Goal: Entertainment & Leisure: Consume media (video, audio)

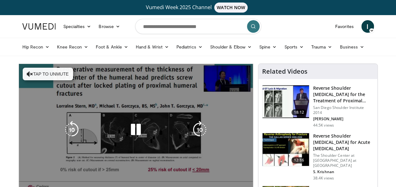
click at [34, 75] on div "10 seconds Tap to unmute" at bounding box center [136, 129] width 234 height 131
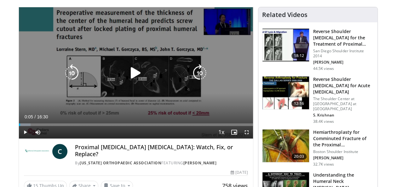
scroll to position [58, 0]
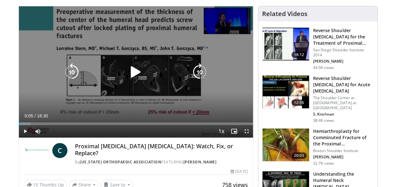
click at [136, 78] on icon "Video Player" at bounding box center [136, 72] width 18 height 18
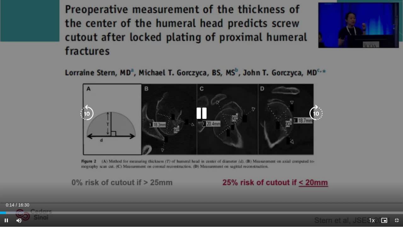
click at [203, 115] on icon "Video Player" at bounding box center [202, 114] width 18 height 18
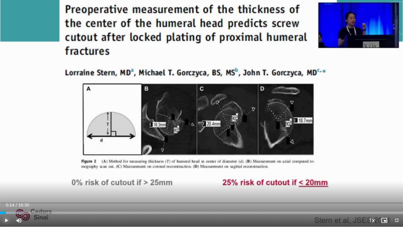
click at [6, 187] on span "Video Player" at bounding box center [6, 220] width 13 height 13
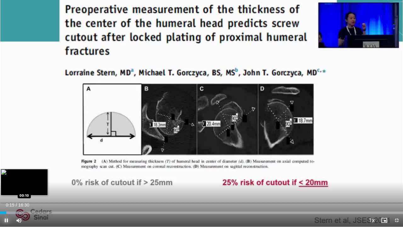
click at [4, 187] on div "00:15" at bounding box center [3, 212] width 6 height 3
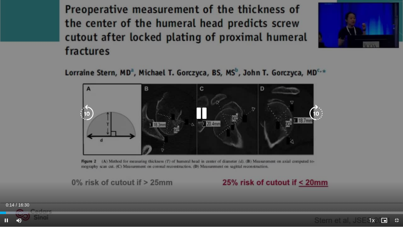
click at [199, 116] on icon "Video Player" at bounding box center [202, 114] width 18 height 18
